Goal: Task Accomplishment & Management: Manage account settings

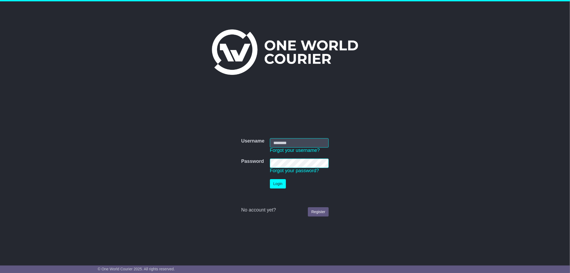
drag, startPoint x: 163, startPoint y: 111, endPoint x: 167, endPoint y: 109, distance: 4.2
click at [165, 110] on div "Username Username Forgot your username? Password Password Forgot your password?…" at bounding box center [285, 174] width 274 height 162
click at [225, 94] on div "Username Username Forgot your username? Password Password Forgot your password?…" at bounding box center [285, 174] width 274 height 162
drag, startPoint x: 160, startPoint y: 230, endPoint x: 161, endPoint y: 226, distance: 4.4
click at [161, 228] on div "Username Username Forgot your username? Password Password Forgot your password?…" at bounding box center [285, 174] width 274 height 162
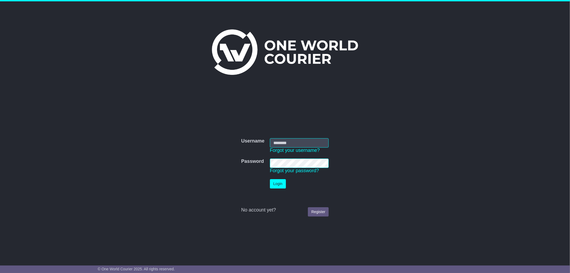
click at [120, 94] on div "Username Username Forgot your username? Password Password Forgot your password?…" at bounding box center [285, 129] width 570 height 256
click at [156, 232] on div "Username Username Forgot your username? Password Password Forgot your password?…" at bounding box center [285, 174] width 274 height 162
drag, startPoint x: 70, startPoint y: 53, endPoint x: 65, endPoint y: 9, distance: 44.7
click at [70, 53] on div "Username Username Forgot your username? Password Password Forgot your password?…" at bounding box center [285, 129] width 570 height 256
click at [86, 124] on div "Username Username Forgot your username? Password Password Forgot your password?…" at bounding box center [285, 129] width 570 height 256
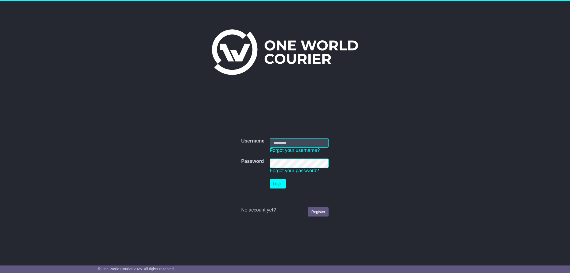
click at [62, 128] on div "Username Username Forgot your username? Password Password Forgot your password?…" at bounding box center [285, 129] width 570 height 256
click at [48, 117] on div "Username Username Forgot your username? Password Password Forgot your password?…" at bounding box center [285, 129] width 570 height 256
click at [45, 115] on div "Username Username Forgot your username? Password Password Forgot your password?…" at bounding box center [285, 129] width 570 height 256
